Goal: Task Accomplishment & Management: Manage account settings

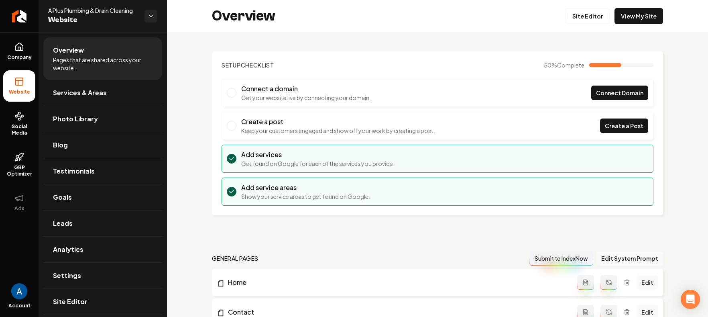
click at [16, 13] on icon "Return to dashboard" at bounding box center [19, 16] width 6 height 6
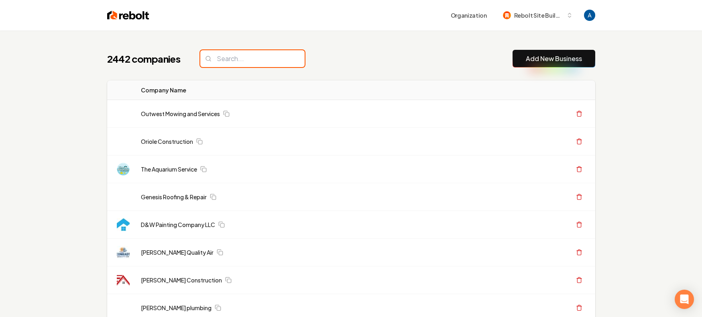
click at [225, 59] on input "search" at bounding box center [252, 58] width 104 height 17
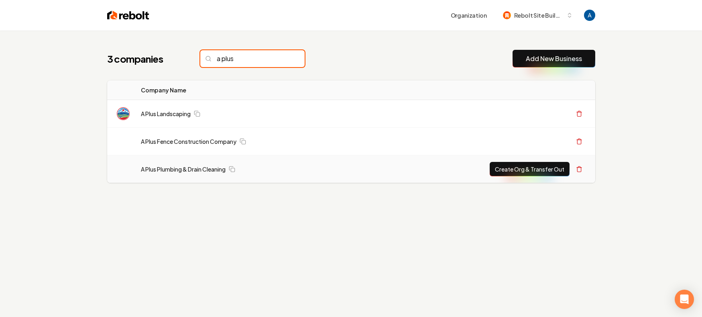
type input "a plus"
click at [517, 172] on button "Create Org & Transfer Out" at bounding box center [530, 169] width 80 height 14
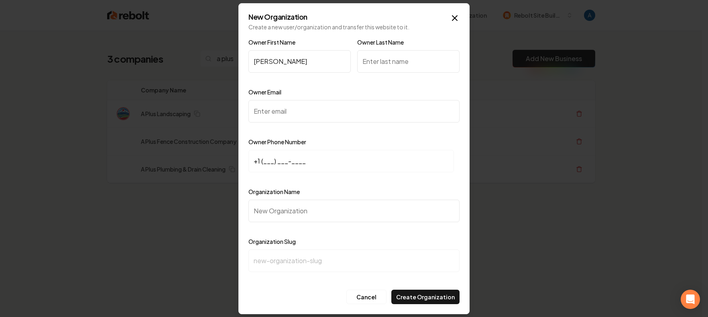
type input "Joe"
click at [385, 61] on input "Owner Last Name" at bounding box center [408, 61] width 102 height 22
type input "Law"
click at [308, 115] on input "Owner Email" at bounding box center [354, 111] width 211 height 22
paste input "aplusplb@gmail.com"
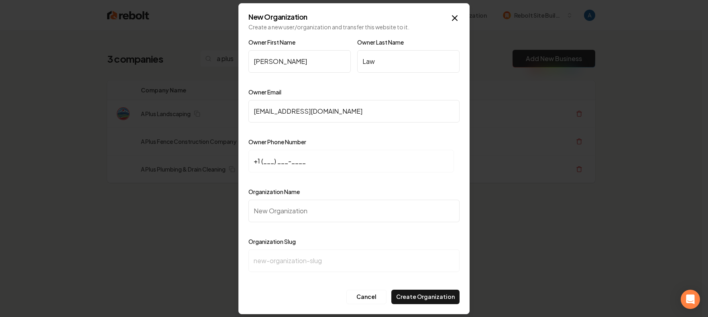
type input "aplusplb@gmail.com"
click at [267, 161] on input "+1 (___) ___-____" at bounding box center [352, 161] width 206 height 22
paste input "618) 363-1489"
type input "+1 (618) 363-1489"
click at [286, 215] on input "Organization Name" at bounding box center [354, 211] width 211 height 22
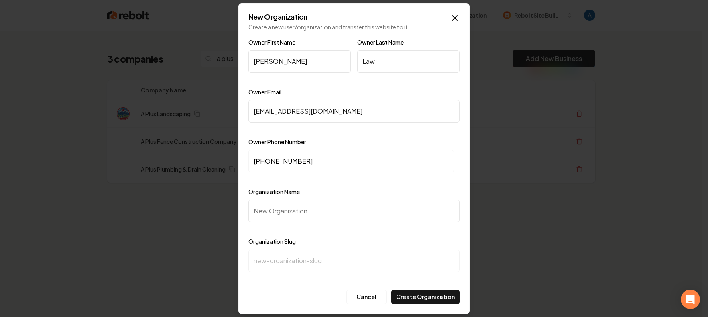
paste input "A Plus Plumbing & Drain Cleaning"
type input "A Plus Plumbing & Drain Cleaning"
type input "a-plus-plumbing-drain-cleaning"
type input "A Plus Plumbing & Drain Cleaning"
click at [422, 297] on button "Create Organization" at bounding box center [426, 297] width 68 height 14
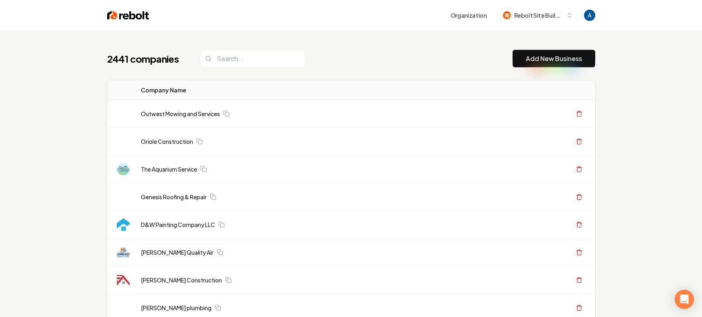
click at [367, 60] on div "2441 companies Add New Business" at bounding box center [351, 59] width 488 height 18
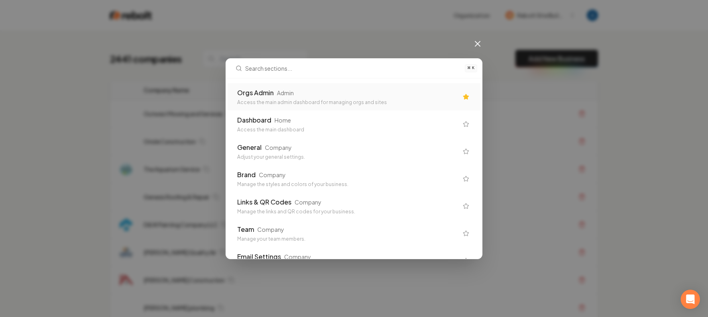
click at [326, 94] on div "Orgs Admin Admin" at bounding box center [347, 93] width 221 height 10
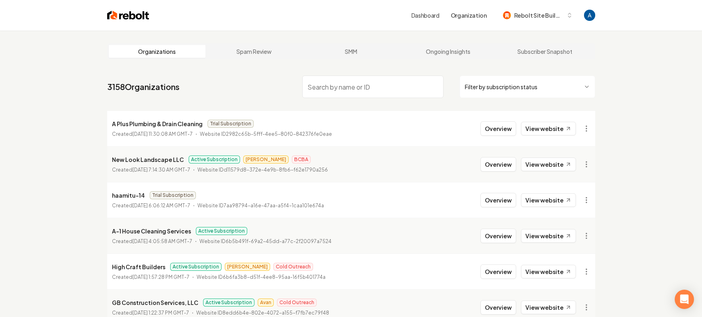
type input "a"
click at [590, 127] on html "Dashboard Organization Rebolt Site Builder Organizations Spam Review SMM Ongoin…" at bounding box center [351, 158] width 702 height 317
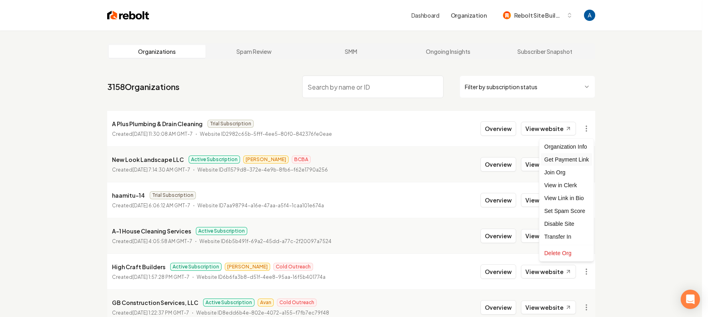
click at [571, 162] on div "Get Payment Link" at bounding box center [566, 159] width 51 height 13
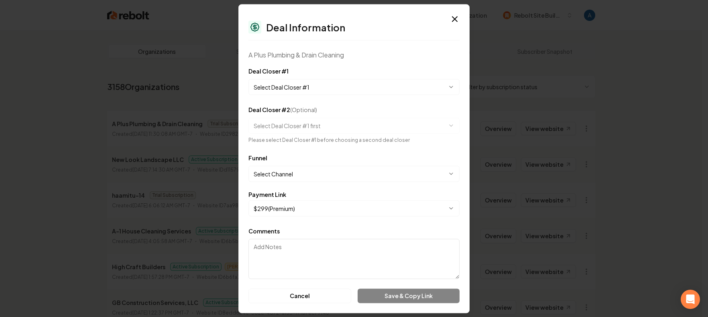
click at [274, 172] on body "Dashboard Organization Rebolt Site Builder Organizations Spam Review SMM Ongoin…" at bounding box center [351, 158] width 702 height 317
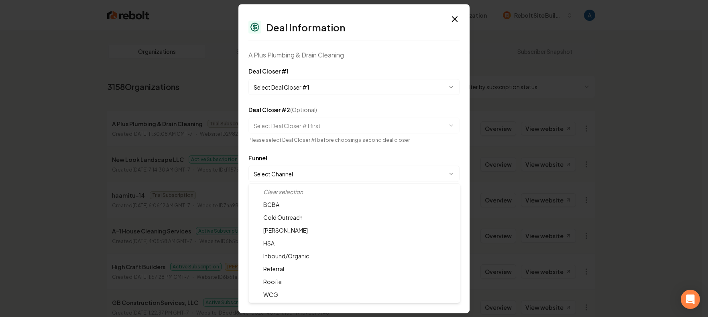
select select "**********"
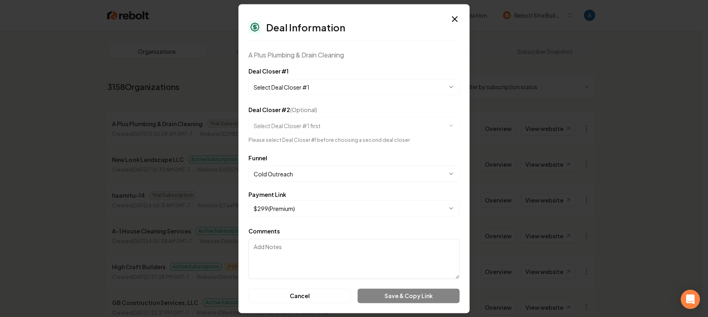
click at [307, 88] on body "Dashboard Organization Rebolt Site Builder Organizations Spam Review SMM Ongoin…" at bounding box center [351, 158] width 702 height 317
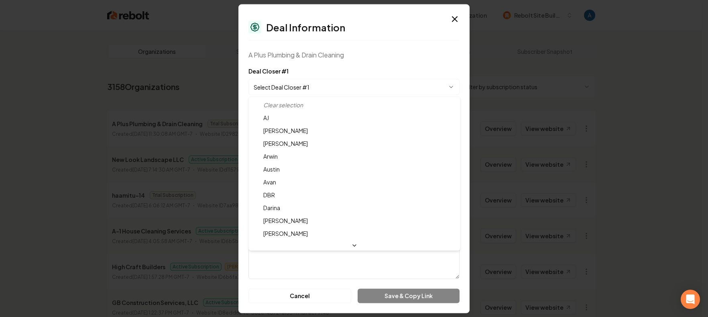
select select "**********"
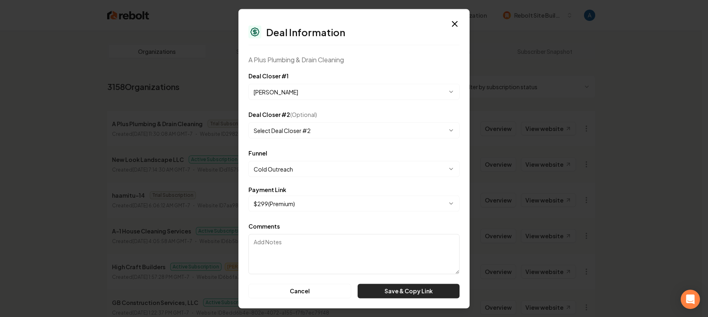
click at [407, 288] on button "Save & Copy Link" at bounding box center [409, 290] width 102 height 14
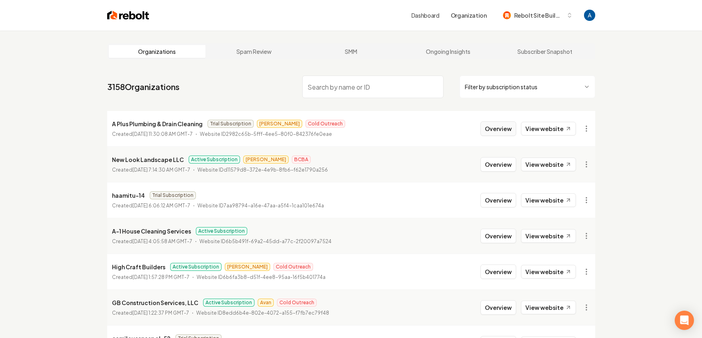
click at [504, 128] on button "Overview" at bounding box center [499, 128] width 36 height 14
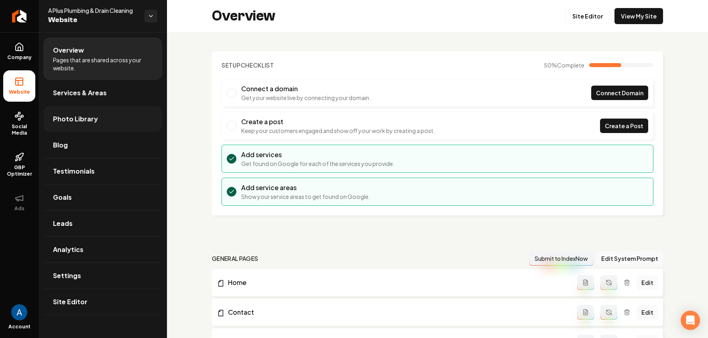
click at [76, 118] on span "Photo Library" at bounding box center [75, 119] width 45 height 10
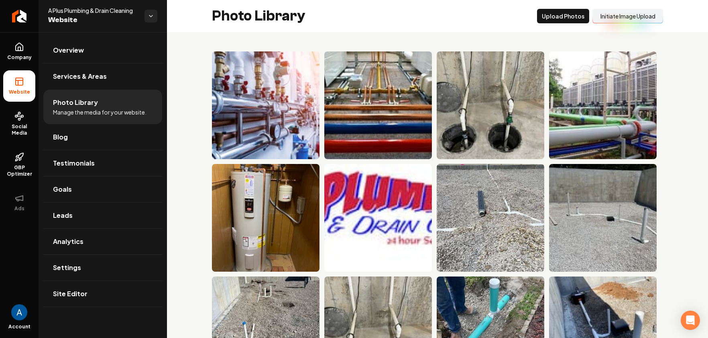
click at [612, 18] on button "Initiate Image Upload" at bounding box center [628, 16] width 71 height 14
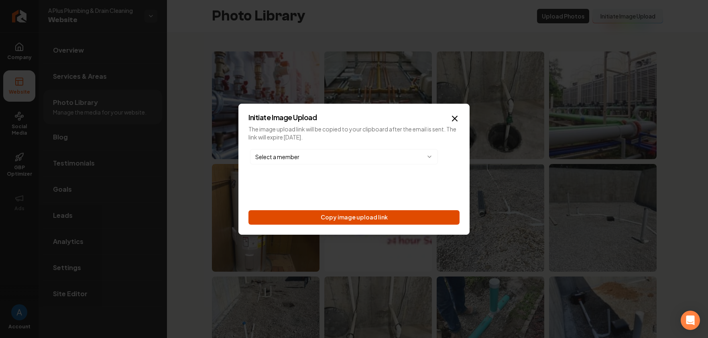
click at [366, 222] on button "Copy image upload link" at bounding box center [354, 217] width 211 height 14
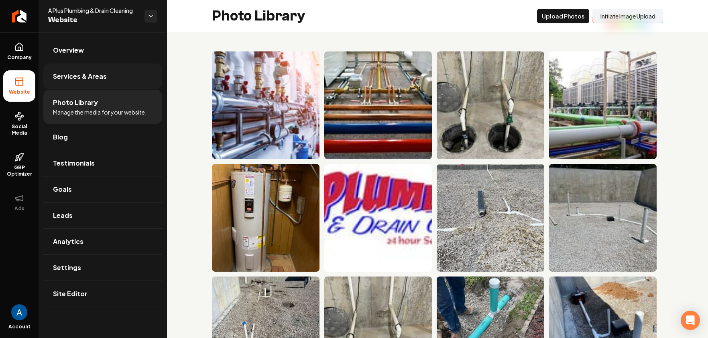
click at [87, 80] on span "Services & Areas" at bounding box center [80, 76] width 54 height 10
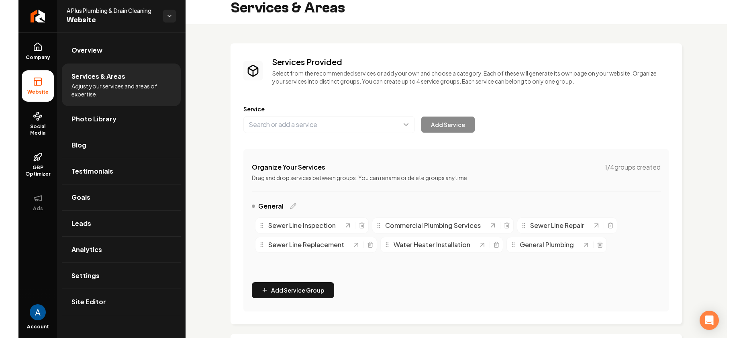
scroll to position [10, 0]
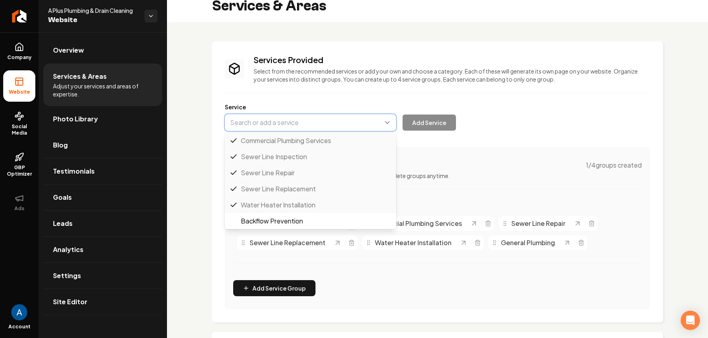
click at [285, 128] on button "Main content area" at bounding box center [310, 122] width 171 height 17
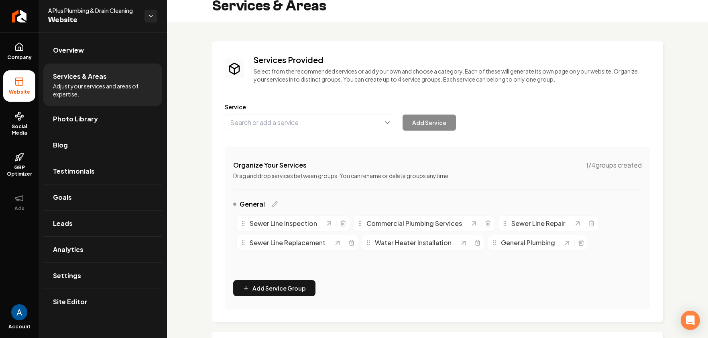
click at [509, 131] on div "Services Provided Select from the recommended services or add your own and choo…" at bounding box center [438, 181] width 426 height 255
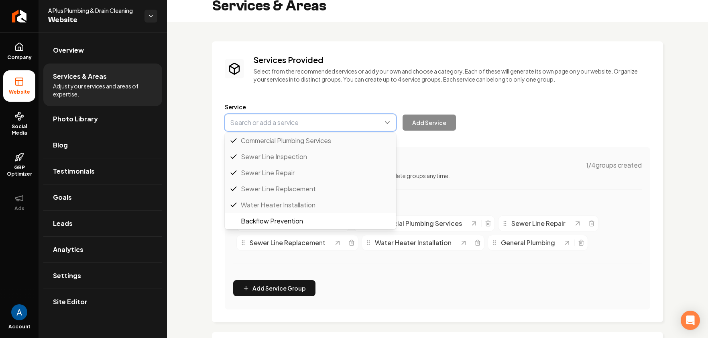
click at [314, 124] on button "Main content area" at bounding box center [310, 122] width 171 height 17
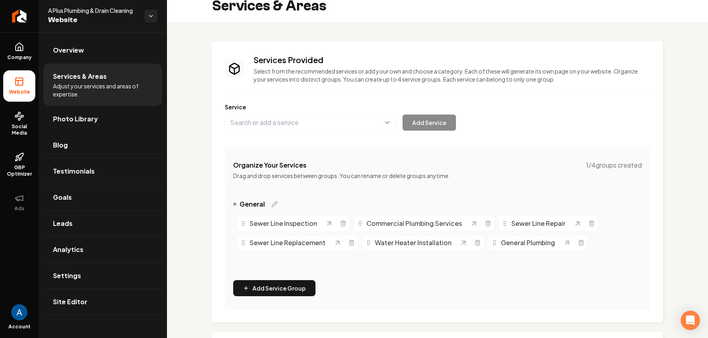
click at [491, 161] on div "Services Provided Select from the recommended services or add your own and choo…" at bounding box center [438, 181] width 426 height 255
click at [18, 20] on icon "Return to dashboard" at bounding box center [19, 16] width 13 height 13
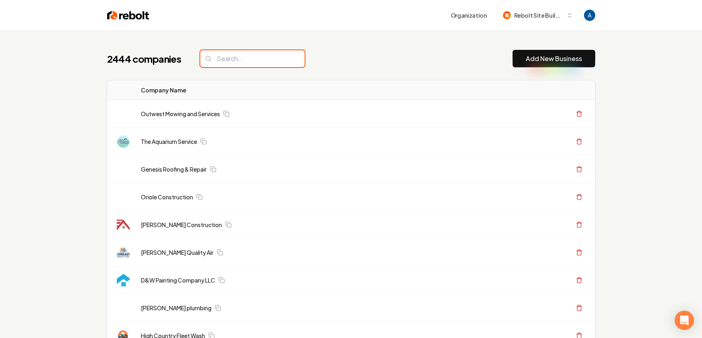
click at [254, 64] on input "search" at bounding box center [252, 58] width 104 height 17
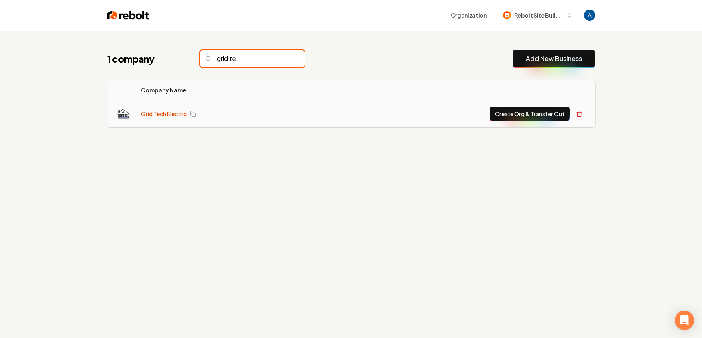
type input "grid te"
click at [171, 115] on link "Grid Tech Electric" at bounding box center [164, 114] width 46 height 8
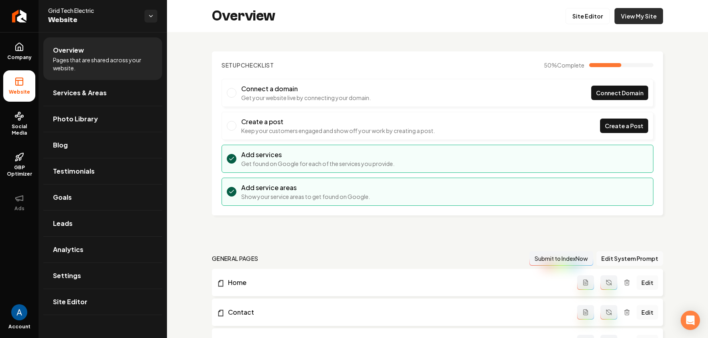
click at [623, 16] on link "View My Site" at bounding box center [639, 16] width 49 height 16
